Goal: Information Seeking & Learning: Check status

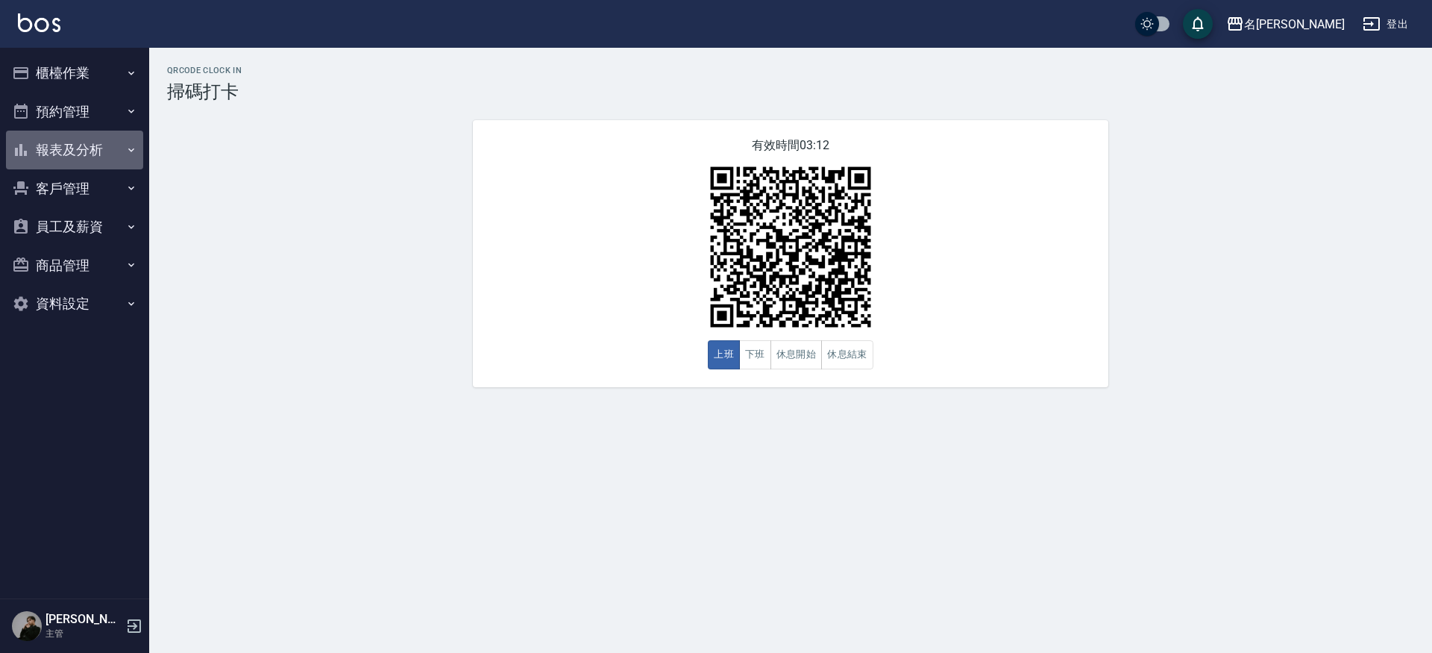
click at [41, 134] on button "報表及分析" at bounding box center [74, 150] width 137 height 39
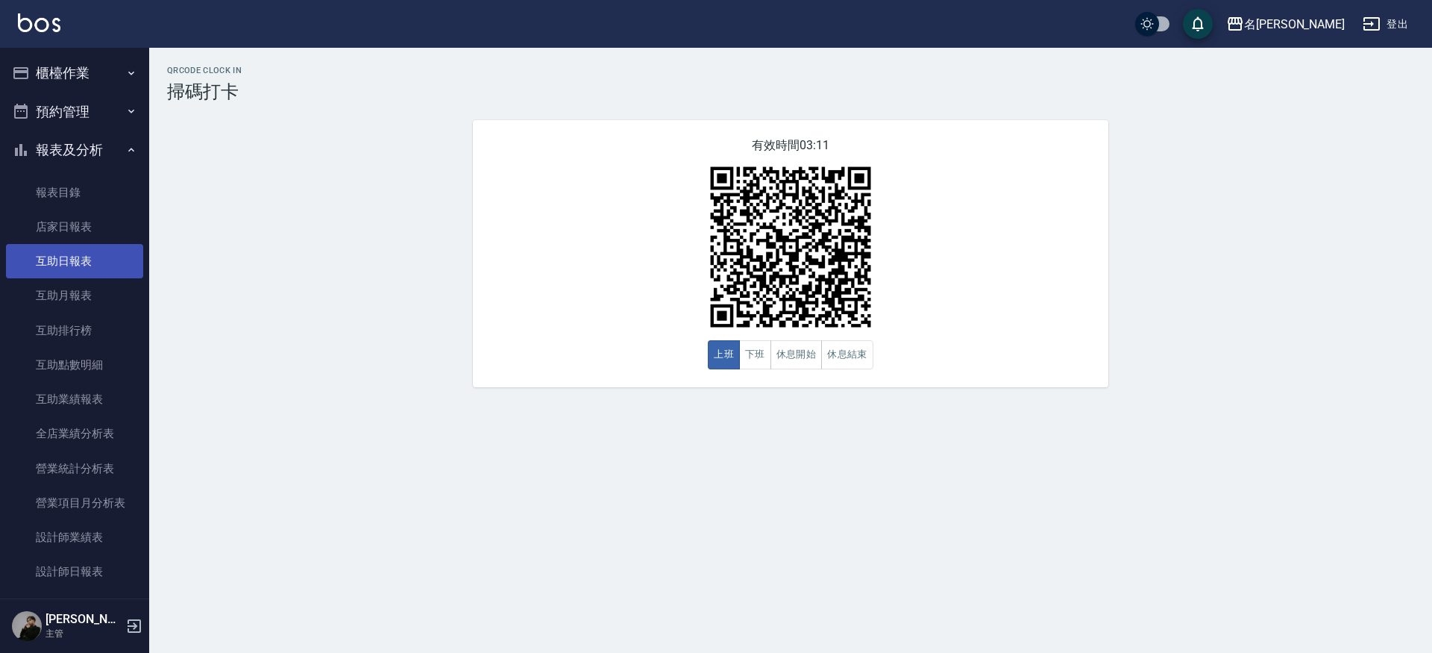
click at [51, 248] on link "互助日報表" at bounding box center [74, 261] width 137 height 34
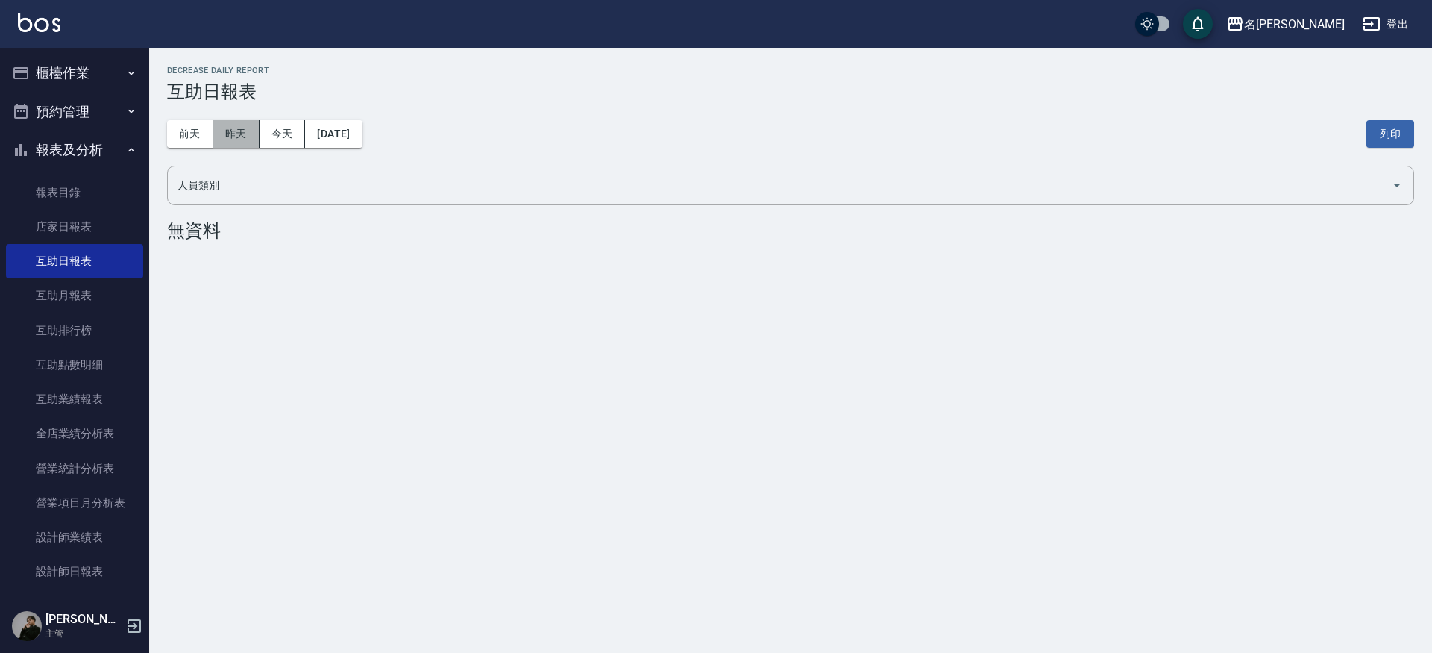
click at [236, 134] on button "昨天" at bounding box center [236, 134] width 46 height 28
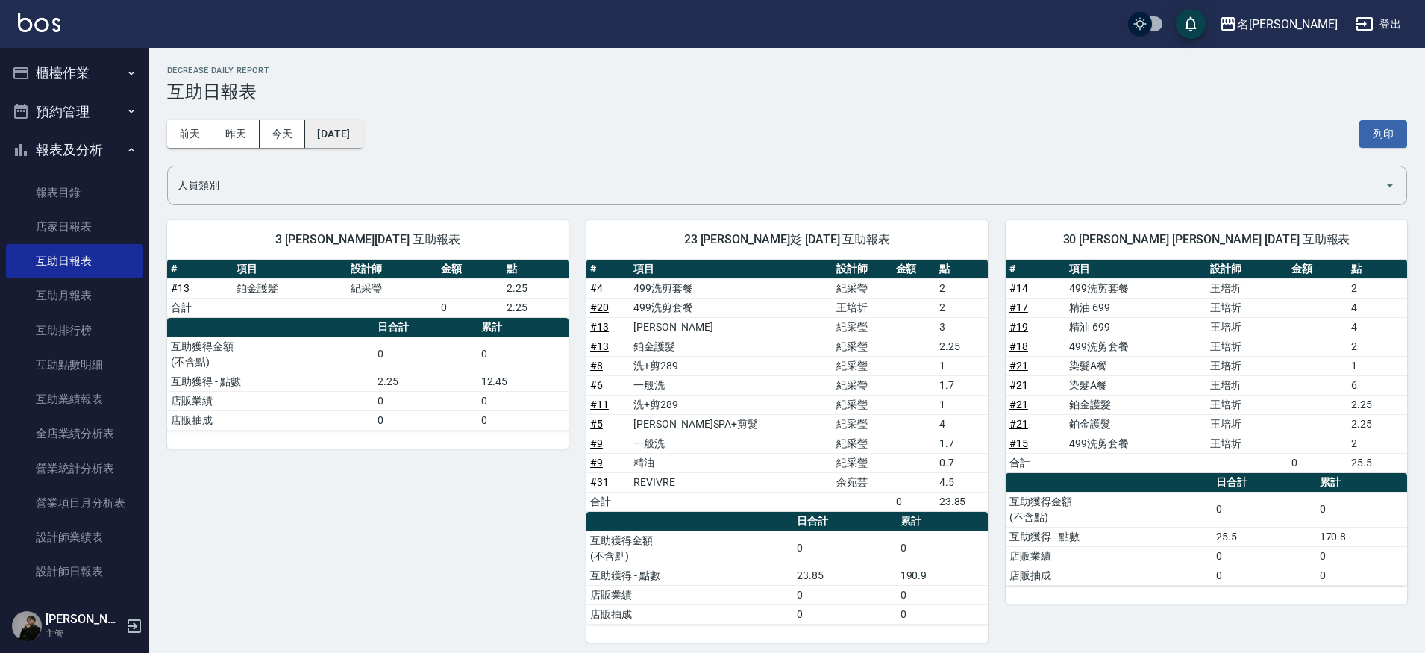
scroll to position [7, 0]
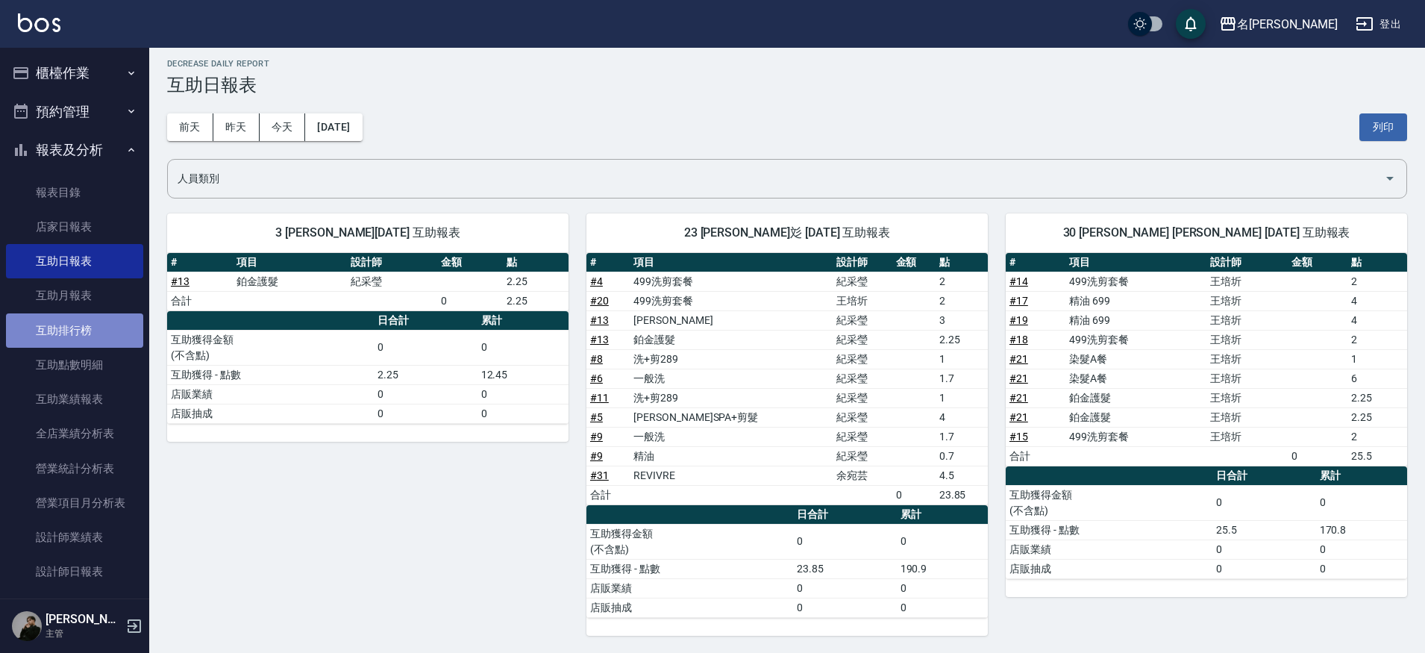
click at [74, 325] on link "互助排行榜" at bounding box center [74, 330] width 137 height 34
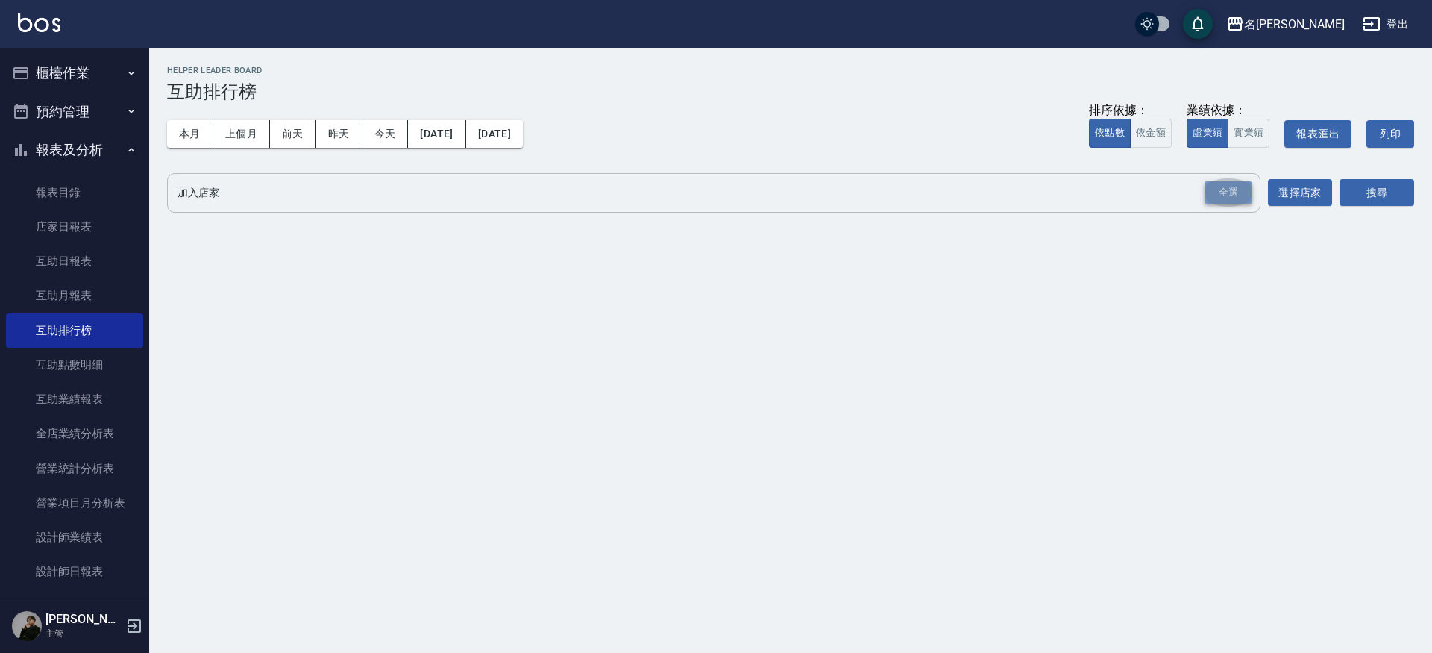
click at [1235, 195] on div "全選" at bounding box center [1229, 192] width 48 height 23
click at [1370, 192] on button "搜尋" at bounding box center [1377, 194] width 75 height 28
